Goal: Task Accomplishment & Management: Use online tool/utility

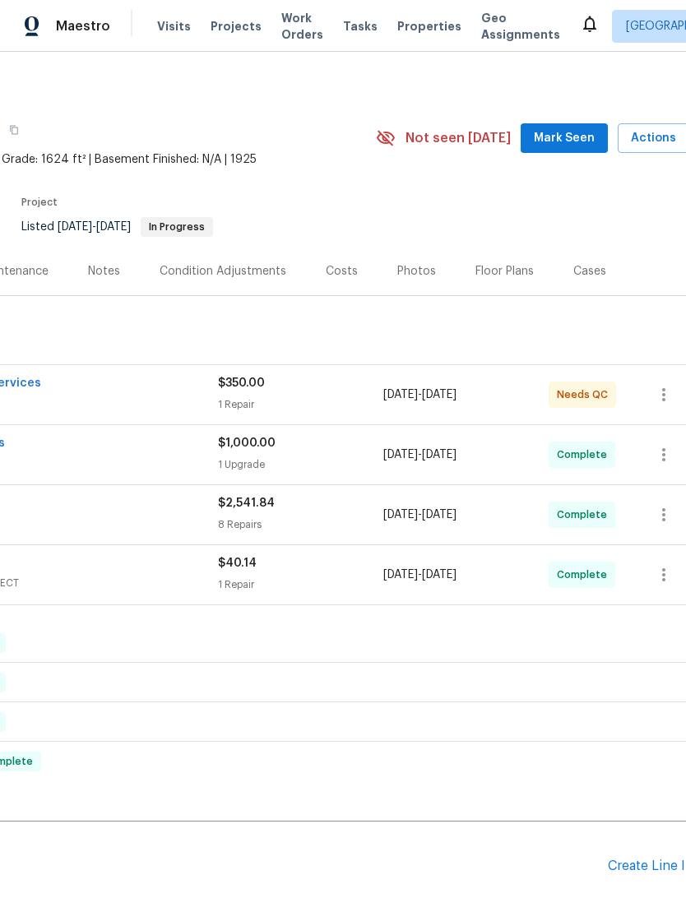
scroll to position [3, 220]
click at [504, 414] on div "[DATE] - [DATE]" at bounding box center [465, 393] width 165 height 39
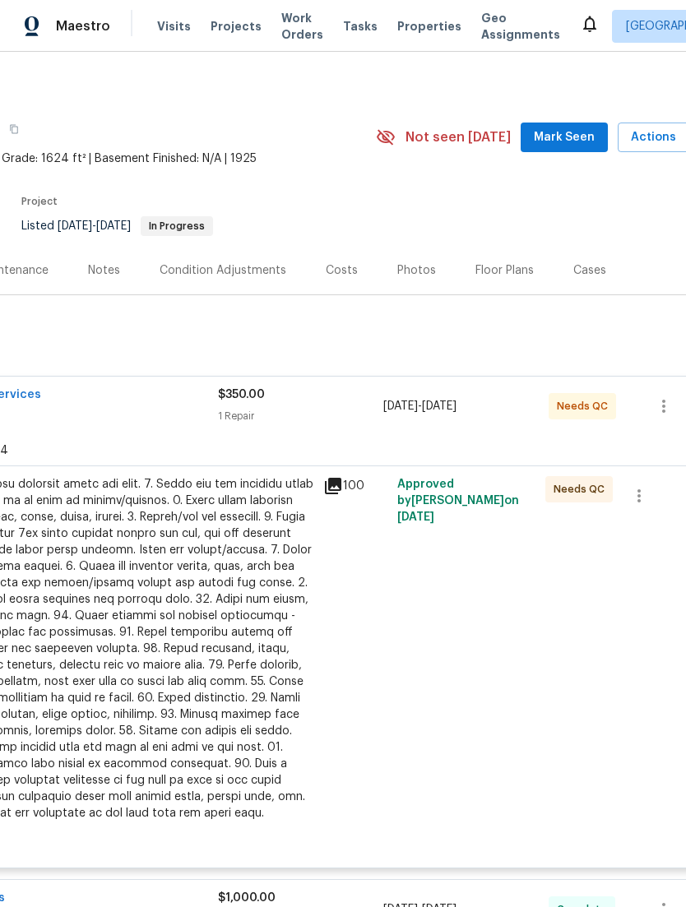
click at [455, 645] on div "Approved by [PERSON_NAME] on [DATE]" at bounding box center [466, 657] width 148 height 372
click at [241, 719] on div at bounding box center [133, 648] width 360 height 345
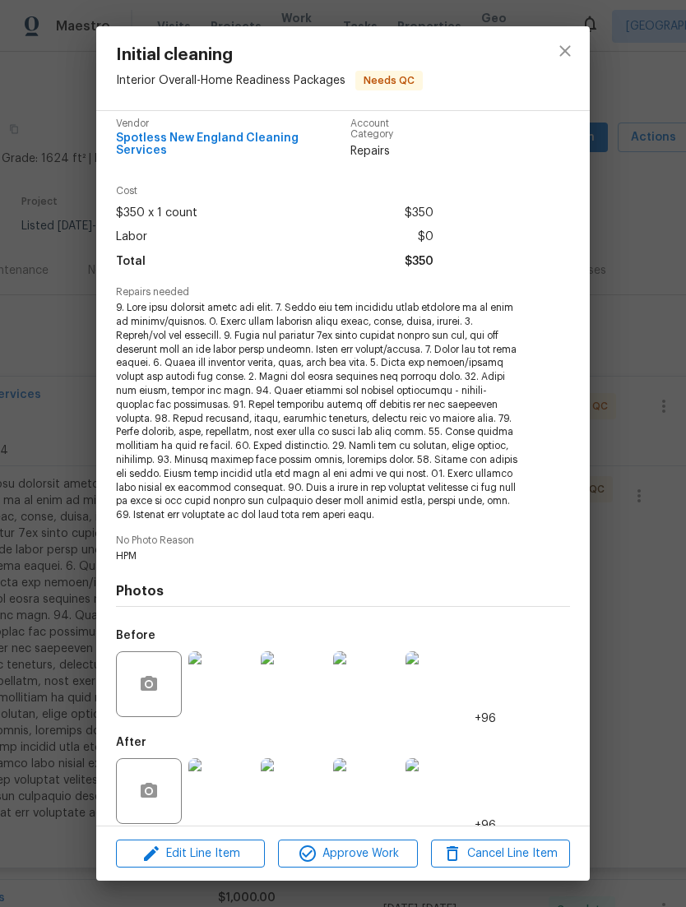
scroll to position [12, 0]
click at [350, 858] on span "Approve Work" at bounding box center [347, 854] width 129 height 21
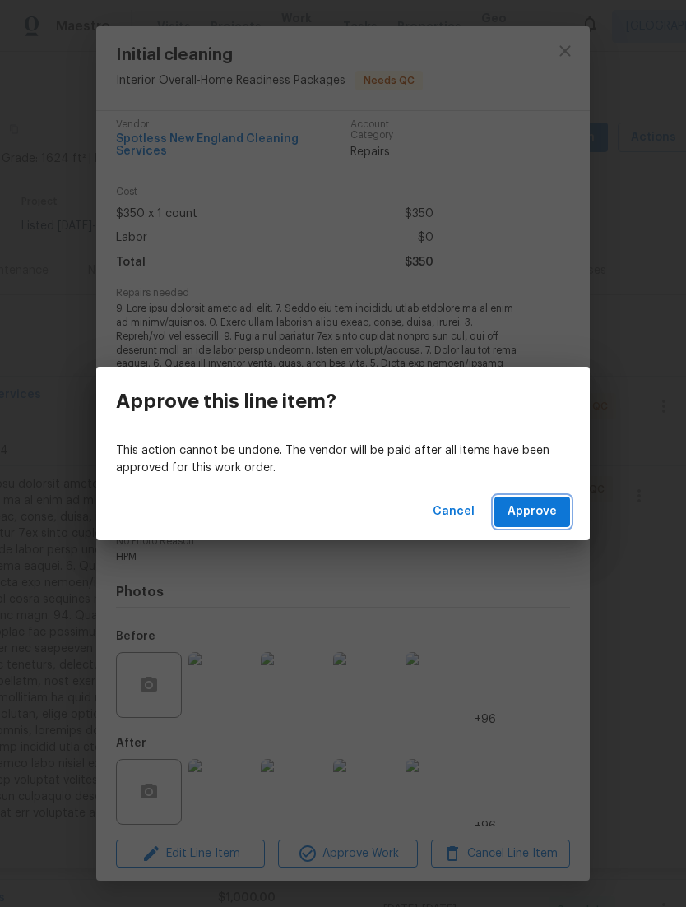
click at [541, 515] on span "Approve" at bounding box center [531, 512] width 49 height 21
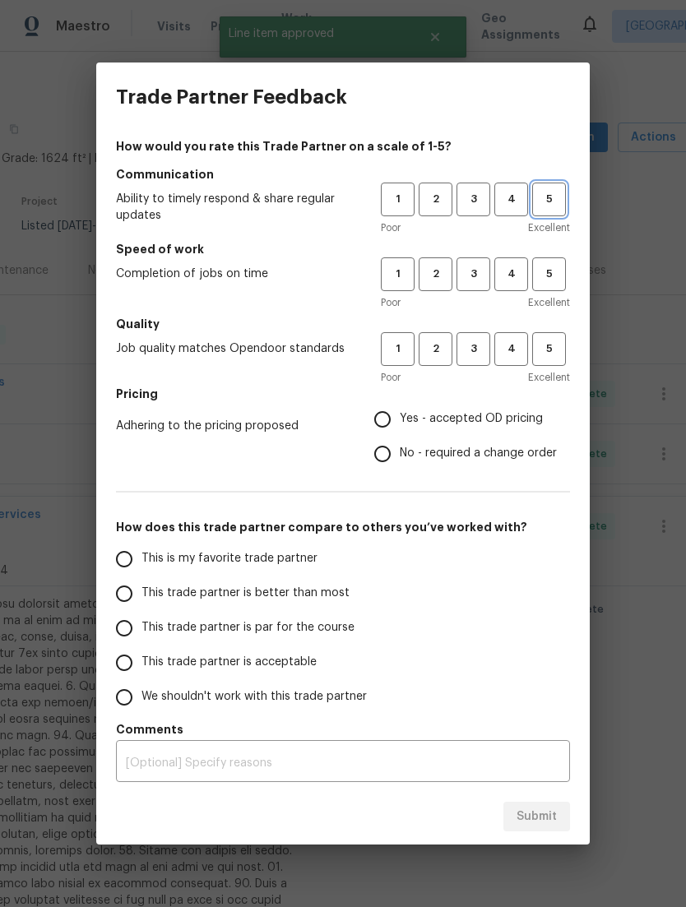
click at [557, 215] on button "5" at bounding box center [549, 200] width 34 height 34
click at [559, 278] on span "5" at bounding box center [549, 274] width 30 height 19
click at [551, 290] on button "5" at bounding box center [549, 274] width 34 height 34
click at [559, 348] on span "5" at bounding box center [549, 349] width 30 height 19
click at [524, 428] on label "Yes - accepted OD pricing" at bounding box center [461, 419] width 192 height 35
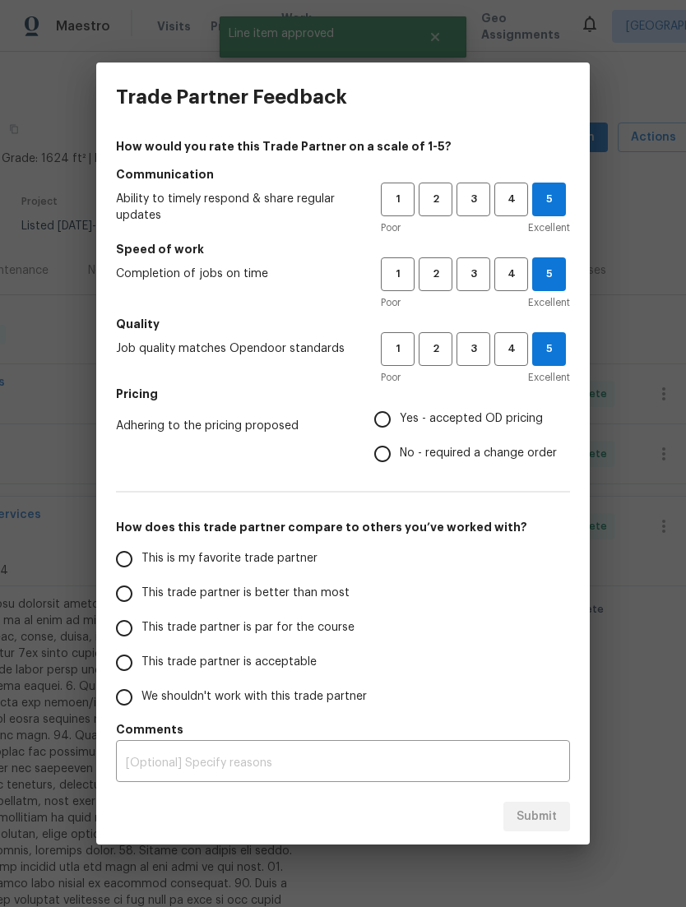
click at [400, 428] on input "Yes - accepted OD pricing" at bounding box center [382, 419] width 35 height 35
radio input "true"
click at [329, 567] on label "This is my favorite trade partner" at bounding box center [237, 559] width 260 height 35
click at [141, 567] on input "This is my favorite trade partner" at bounding box center [124, 559] width 35 height 35
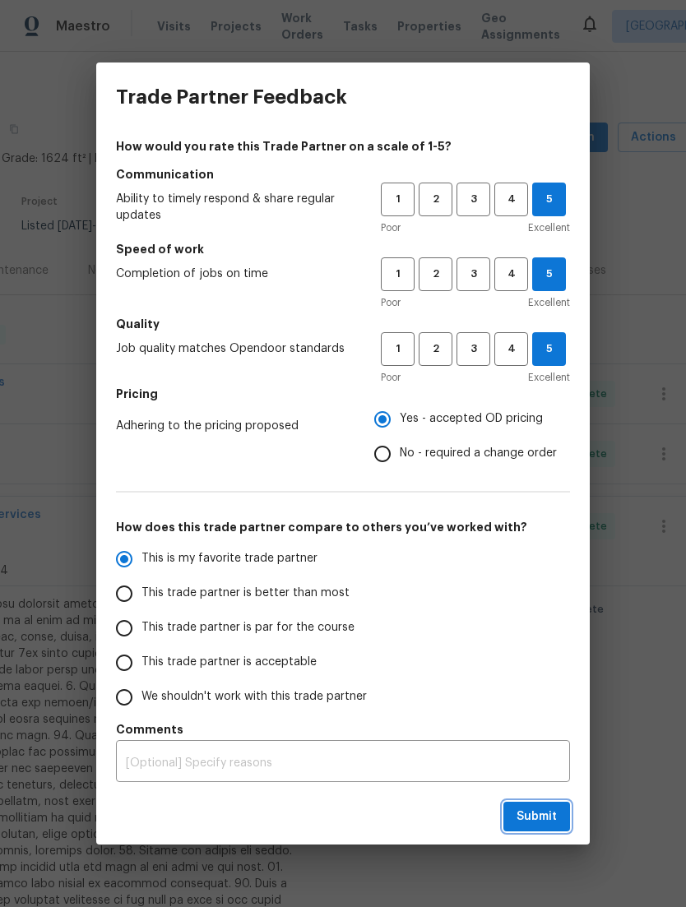
click at [552, 821] on span "Submit" at bounding box center [536, 817] width 40 height 21
radio input "true"
